Goal: Check status

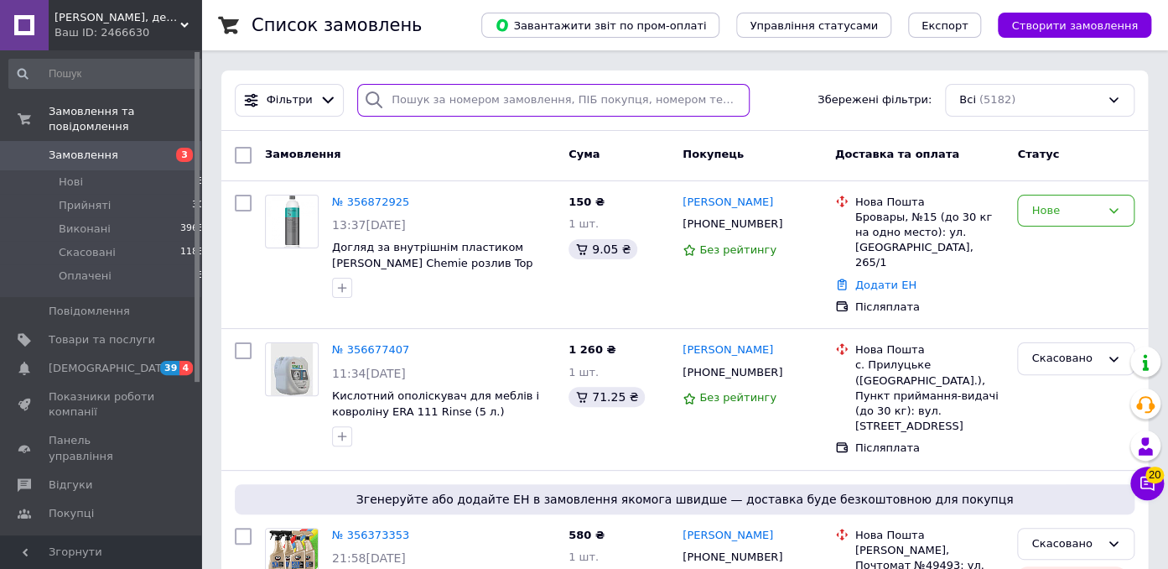
click at [444, 105] on input "search" at bounding box center [553, 100] width 393 height 33
paste input "380504198588"
type input "380504198588"
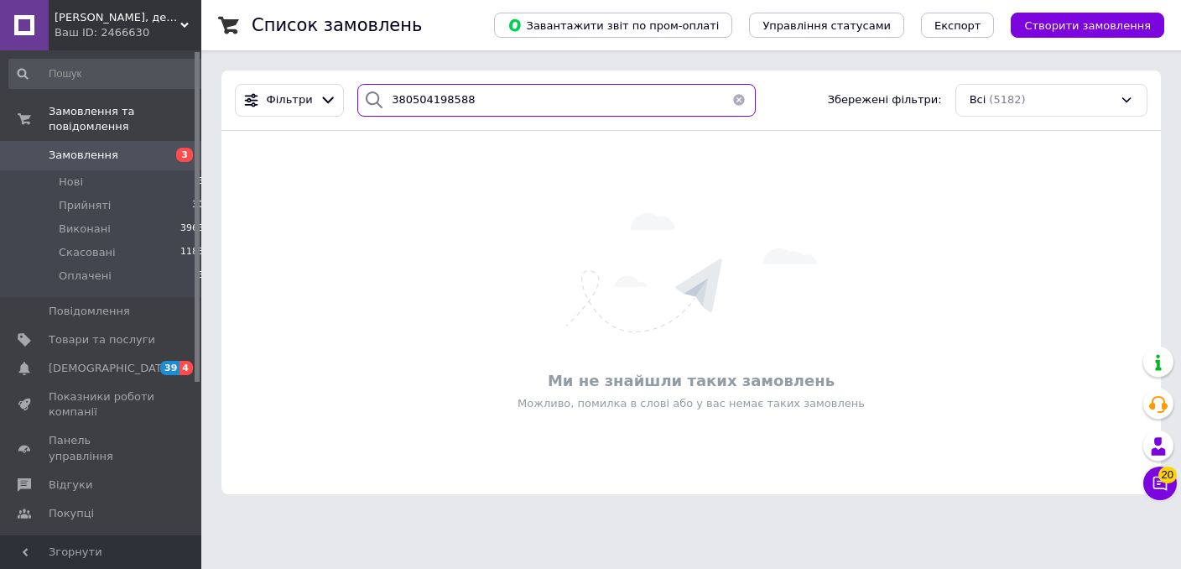
drag, startPoint x: 489, startPoint y: 110, endPoint x: 326, endPoint y: 133, distance: 164.3
click at [357, 117] on input "380504198588" at bounding box center [556, 100] width 398 height 33
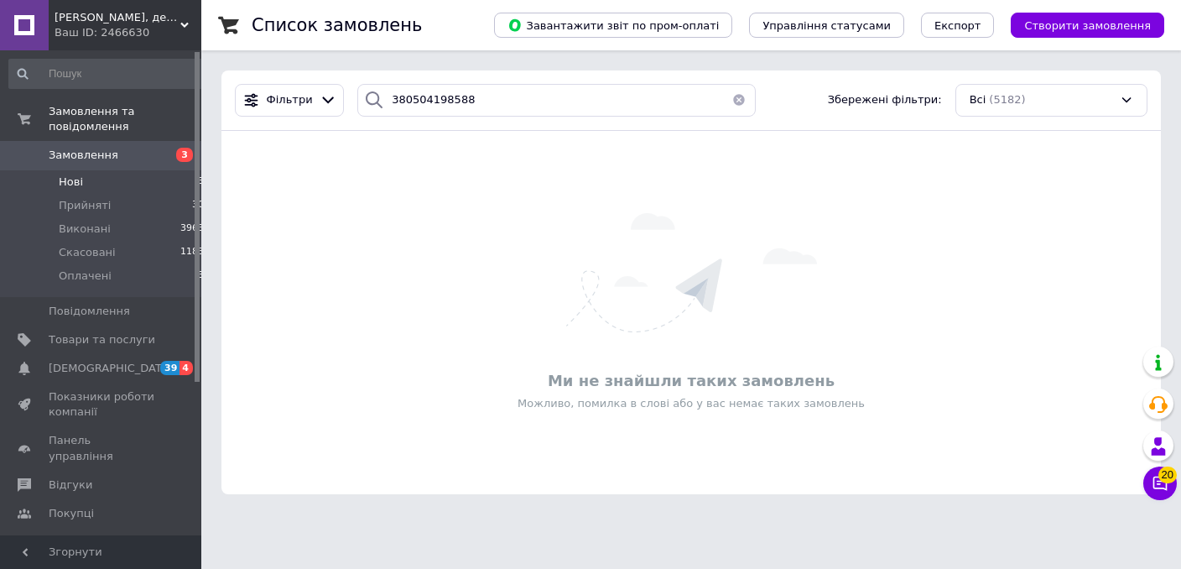
click at [75, 174] on span "Нові" at bounding box center [71, 181] width 24 height 15
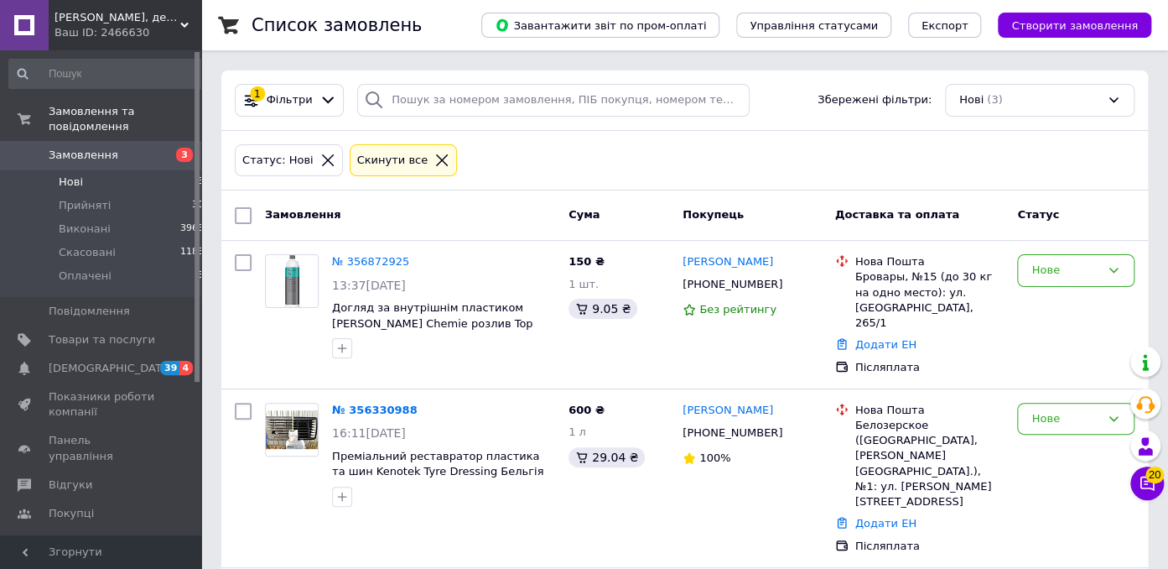
click at [127, 170] on li "Нові 3" at bounding box center [107, 181] width 214 height 23
click at [786, 283] on icon at bounding box center [792, 284] width 13 height 13
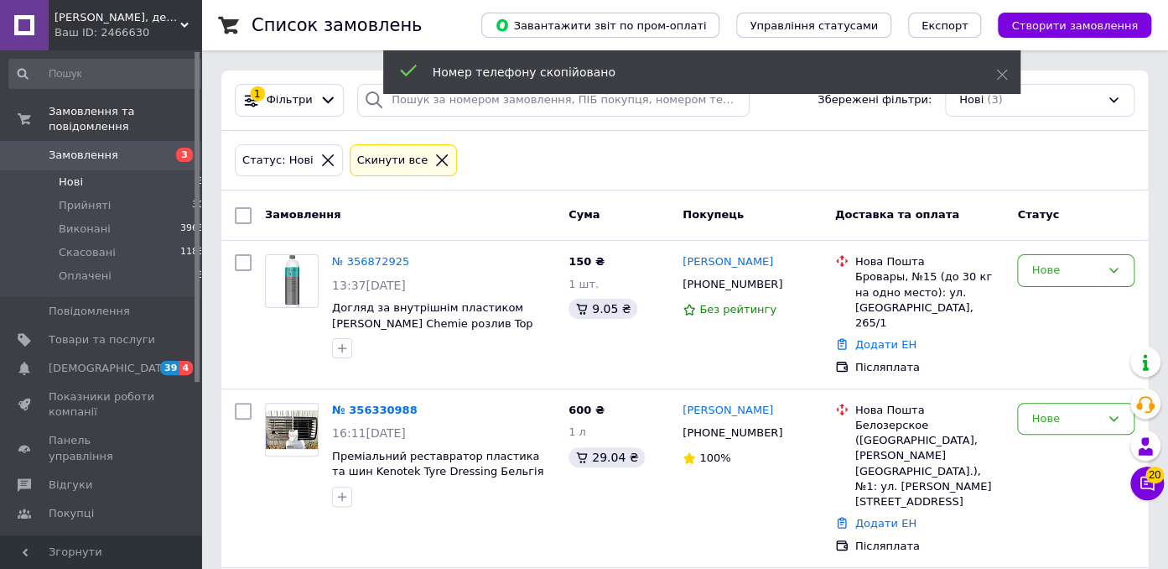
click at [714, 167] on div "Статус: Нові Cкинути все" at bounding box center [685, 160] width 907 height 39
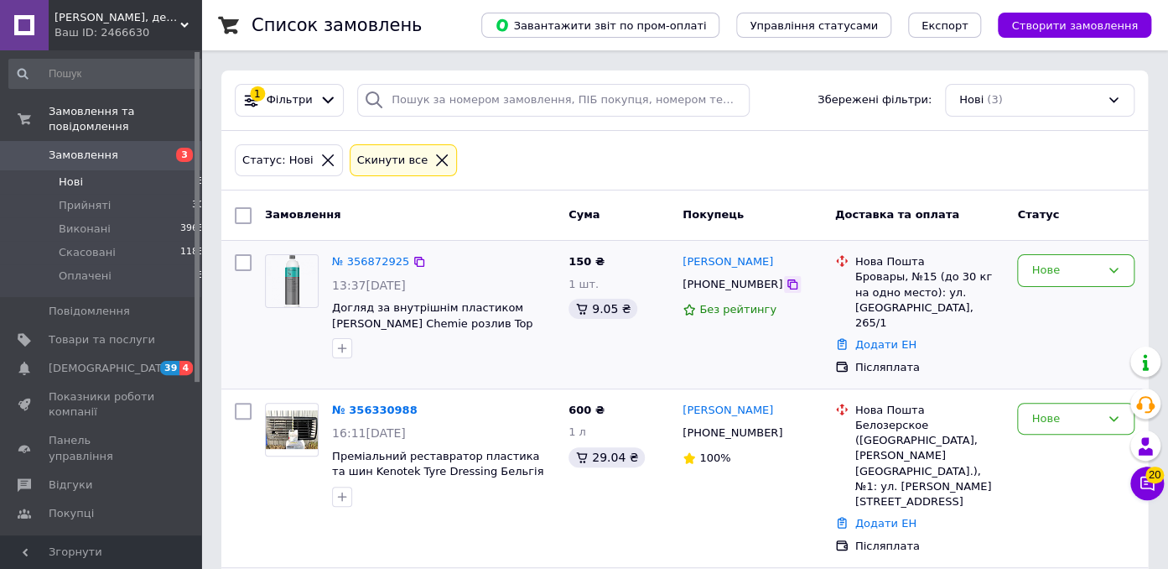
click at [788, 281] on icon at bounding box center [793, 284] width 10 height 10
